Goal: Browse casually: Explore the website without a specific task or goal

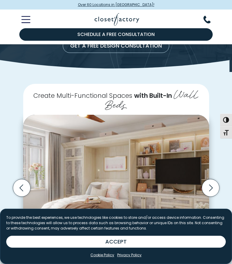
scroll to position [91, 0]
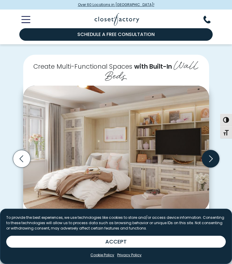
click at [208, 160] on icon "Next slide" at bounding box center [211, 159] width 18 height 18
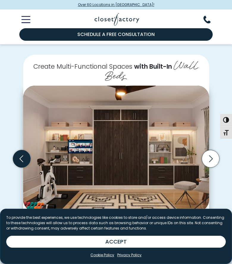
click at [26, 161] on icon "Previous slide" at bounding box center [22, 159] width 18 height 18
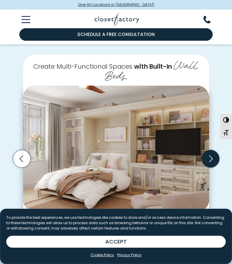
click at [208, 160] on icon "Next slide" at bounding box center [211, 159] width 18 height 18
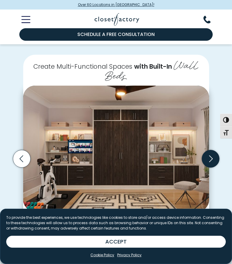
click at [208, 160] on icon "Next slide" at bounding box center [211, 159] width 18 height 18
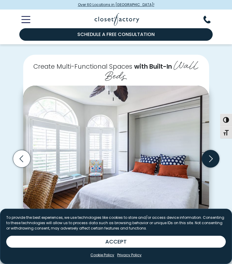
click at [208, 160] on icon "Next slide" at bounding box center [211, 159] width 18 height 18
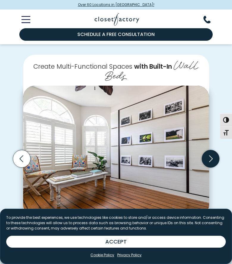
click at [208, 160] on icon "Next slide" at bounding box center [211, 159] width 18 height 18
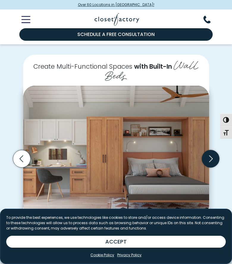
click at [208, 160] on icon "Next slide" at bounding box center [211, 159] width 18 height 18
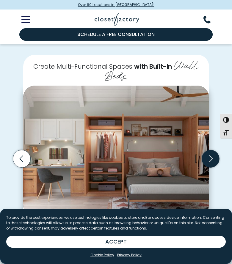
click at [208, 160] on icon "Next slide" at bounding box center [211, 159] width 18 height 18
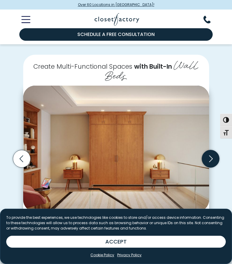
click at [208, 160] on icon "Next slide" at bounding box center [211, 159] width 18 height 18
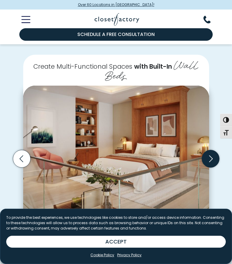
click at [208, 160] on icon "Next slide" at bounding box center [211, 159] width 18 height 18
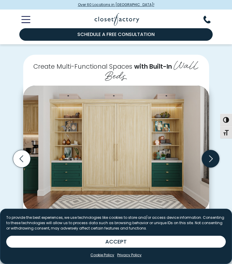
click at [208, 160] on icon "Next slide" at bounding box center [211, 159] width 18 height 18
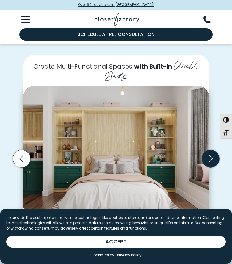
click at [208, 160] on icon "Next slide" at bounding box center [211, 159] width 18 height 18
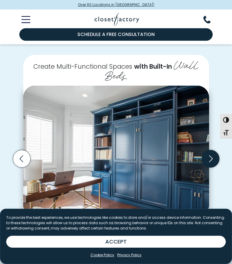
click at [208, 160] on icon "Next slide" at bounding box center [211, 159] width 18 height 18
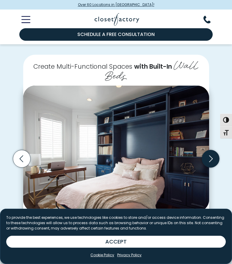
click at [215, 158] on icon "Next slide" at bounding box center [211, 159] width 18 height 18
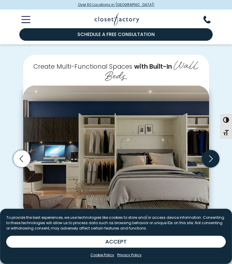
click at [212, 158] on icon "Next slide" at bounding box center [211, 159] width 4 height 7
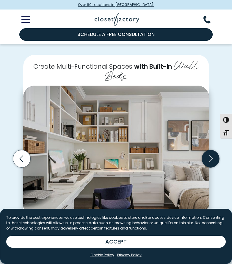
click at [211, 158] on icon "Next slide" at bounding box center [211, 159] width 18 height 18
